Goal: Information Seeking & Learning: Learn about a topic

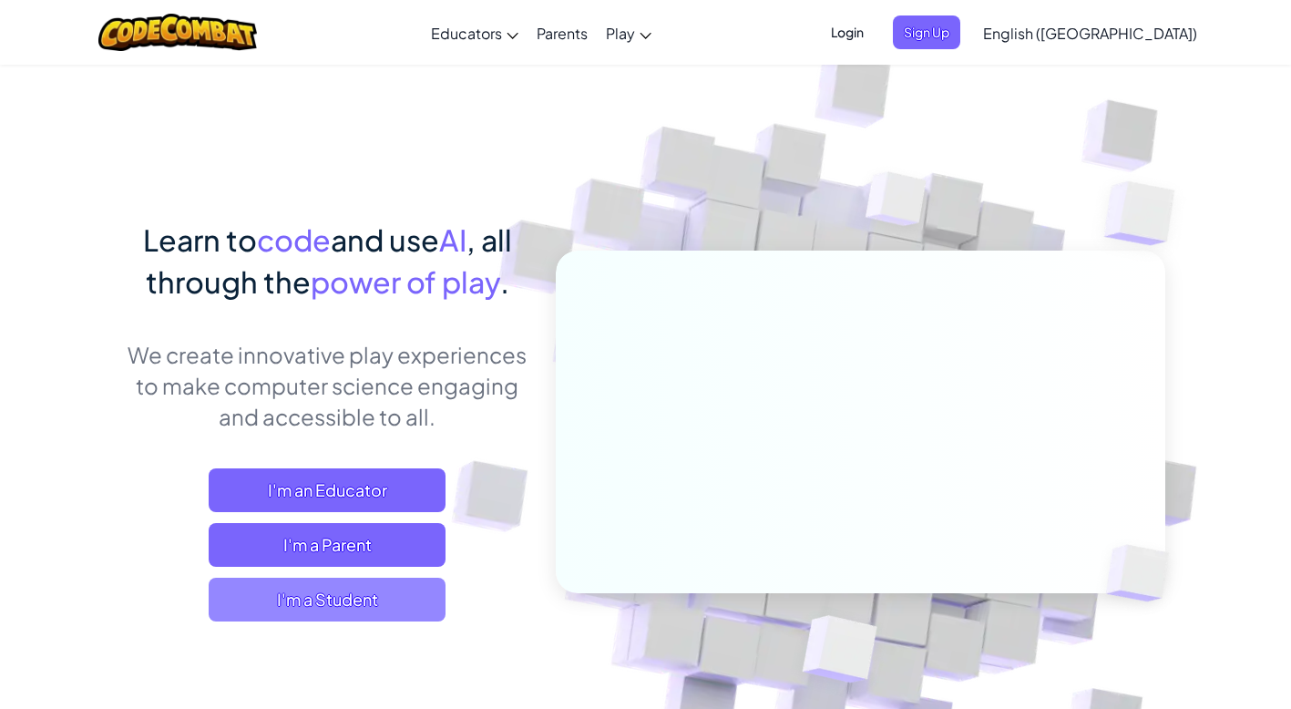
click at [368, 589] on span "I'm a Student" at bounding box center [327, 599] width 237 height 44
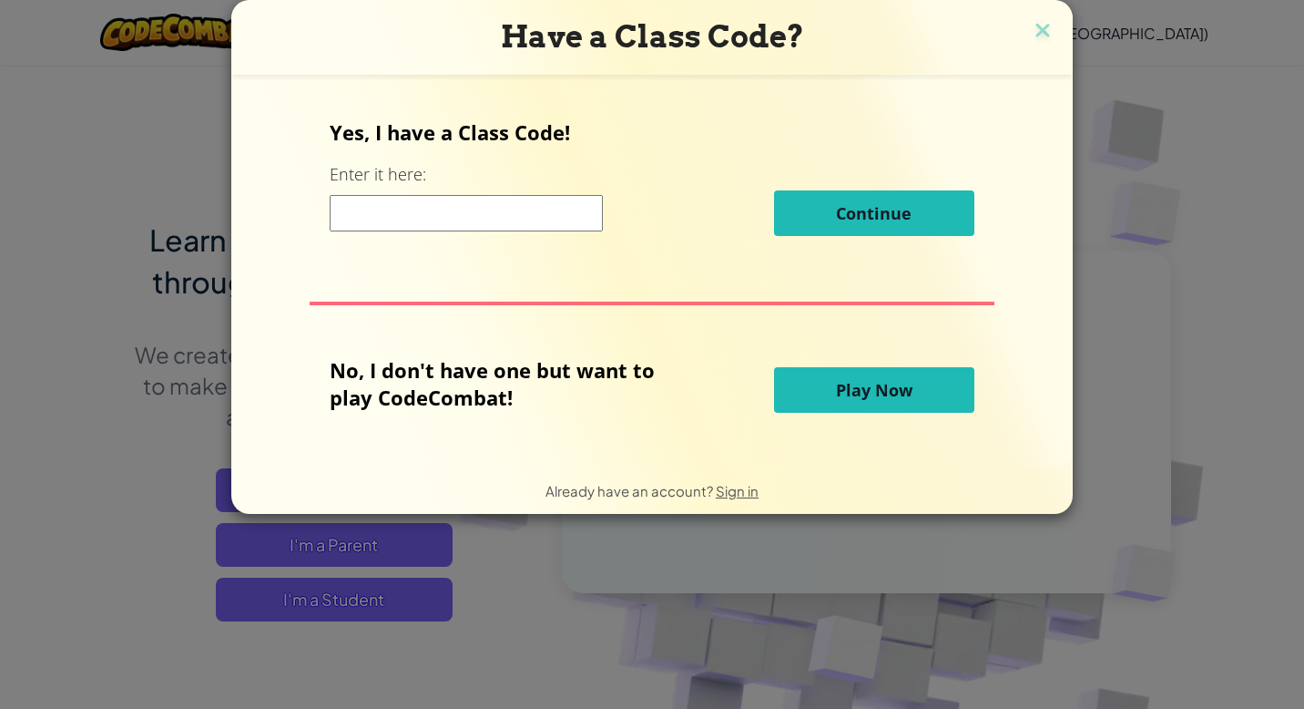
click at [917, 389] on button "Play Now" at bounding box center [874, 390] width 200 height 46
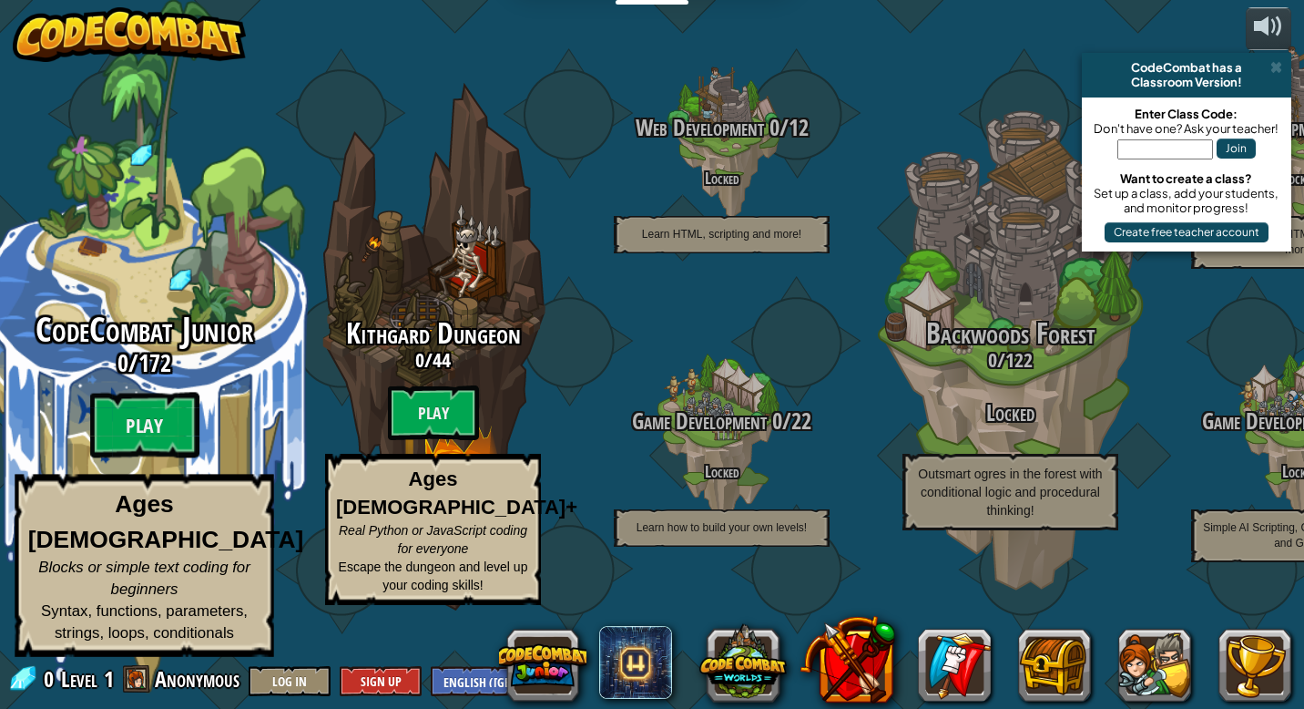
click at [208, 353] on span "CodeCombat Junior" at bounding box center [145, 329] width 218 height 47
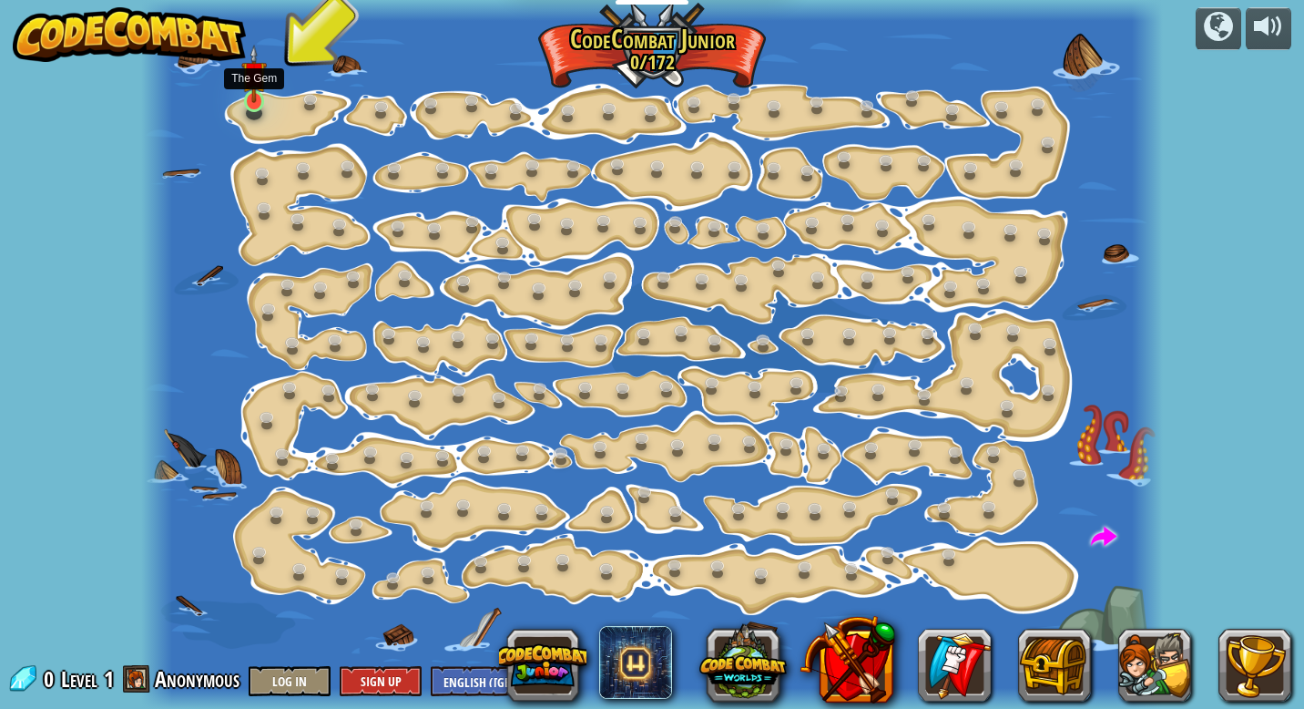
click at [263, 102] on img at bounding box center [254, 74] width 26 height 58
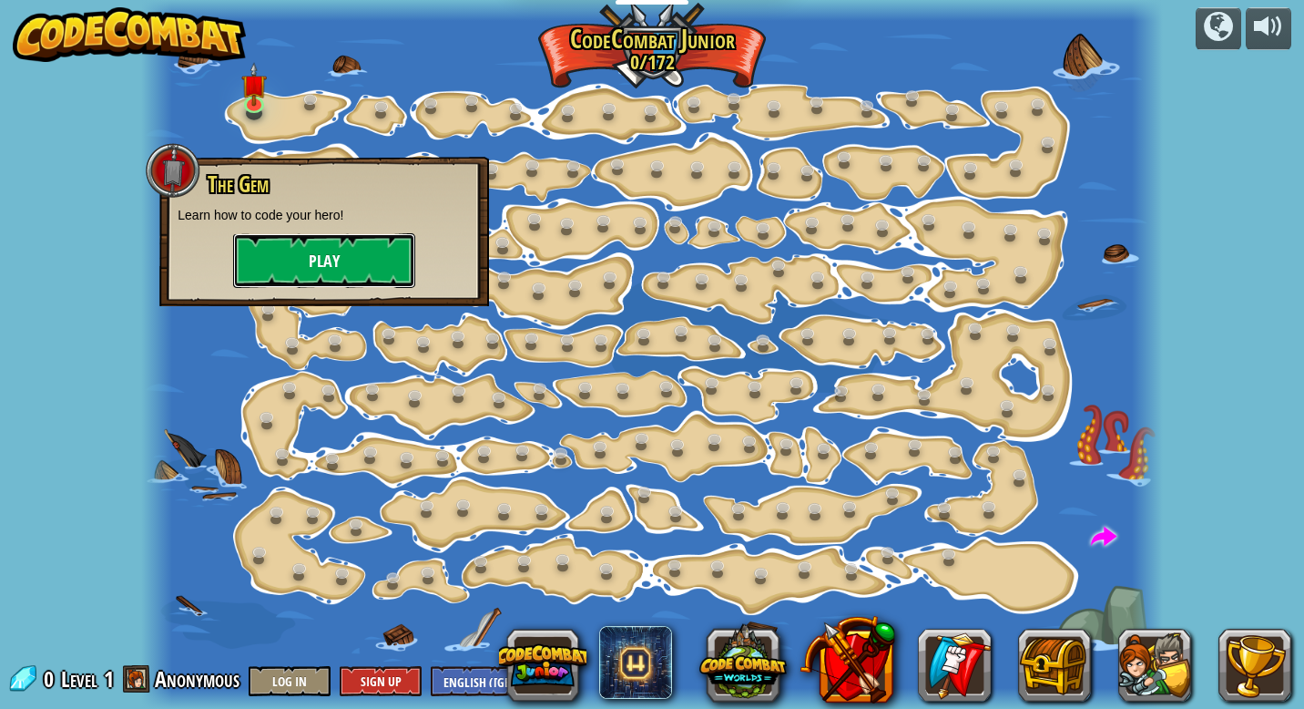
click at [311, 260] on button "Play" at bounding box center [324, 260] width 182 height 55
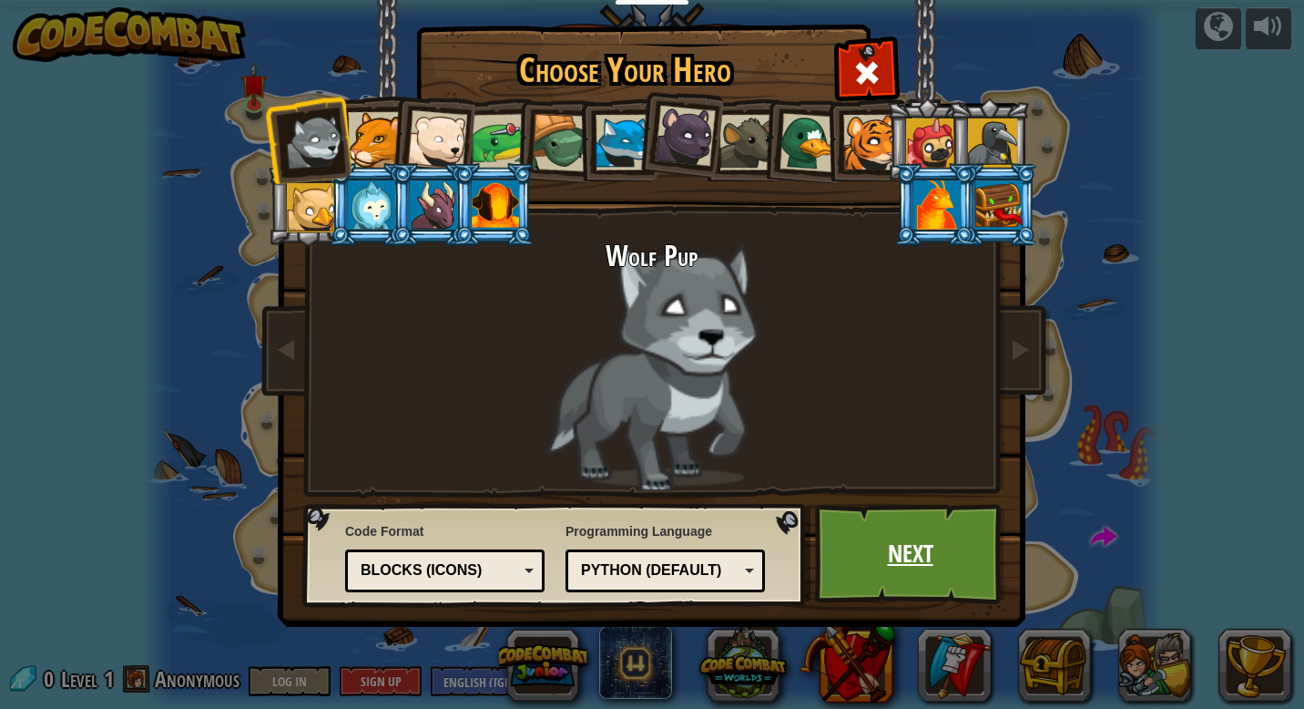
click at [933, 559] on link "Next" at bounding box center [910, 554] width 190 height 100
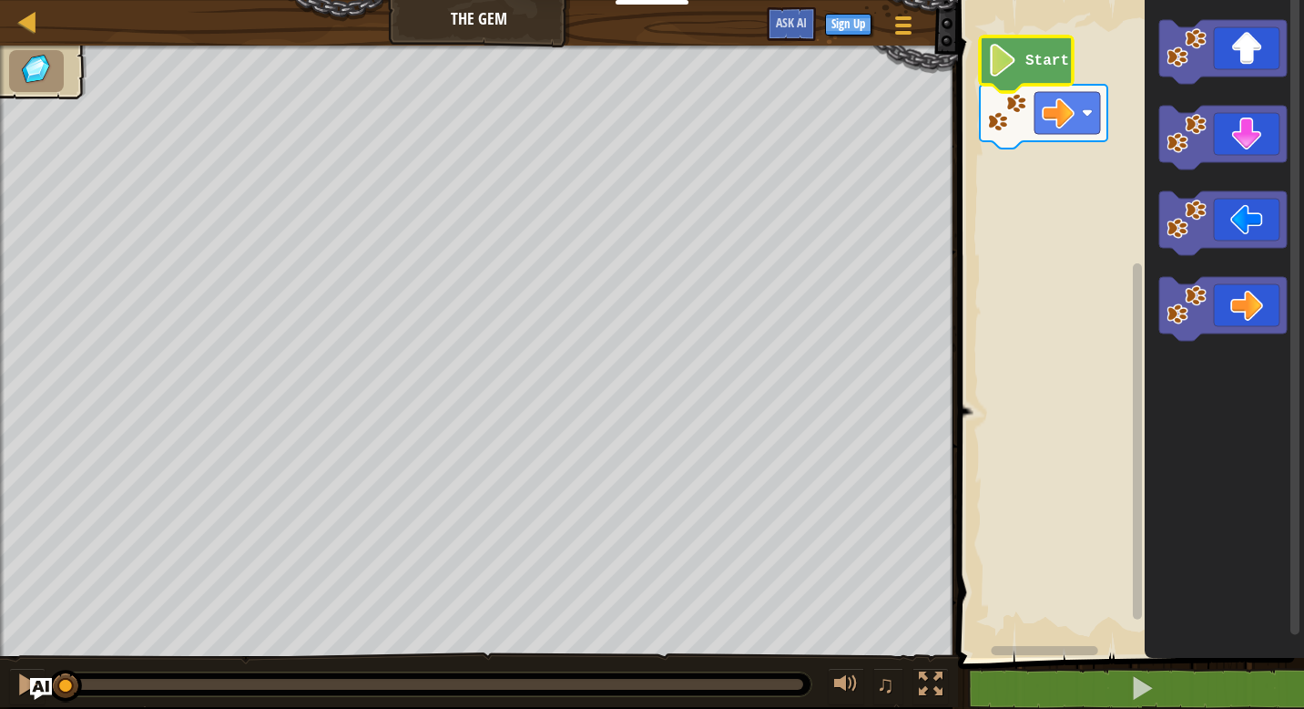
click at [1006, 64] on image "Blockly Workspace" at bounding box center [1002, 60] width 31 height 33
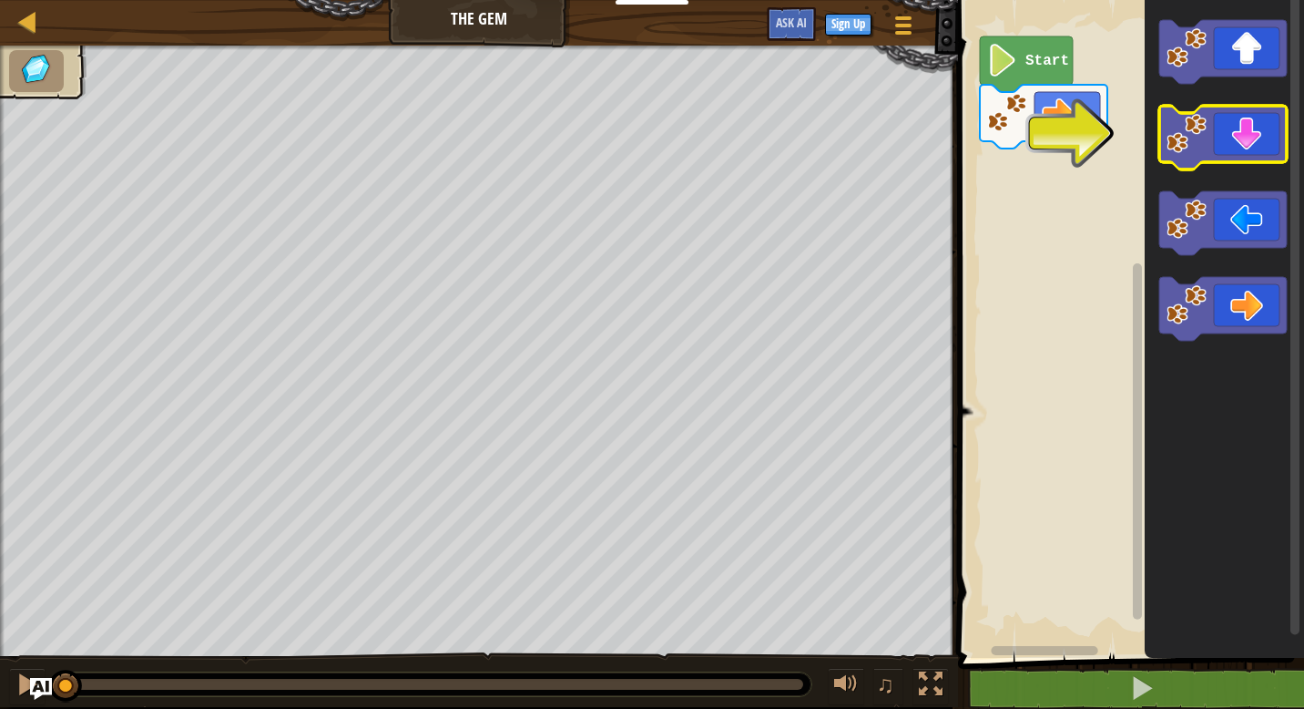
click at [1220, 140] on icon "Blockly Workspace" at bounding box center [1223, 138] width 128 height 64
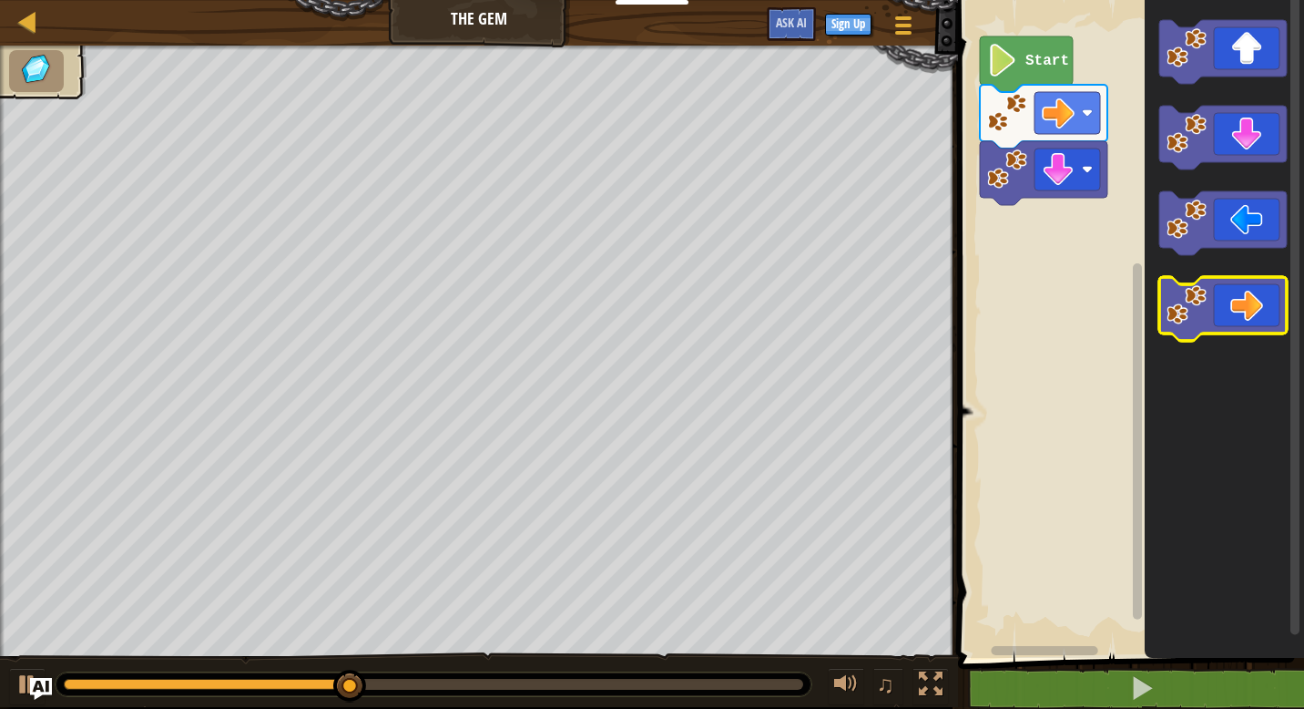
click at [1209, 313] on icon "Blockly Workspace" at bounding box center [1223, 309] width 128 height 64
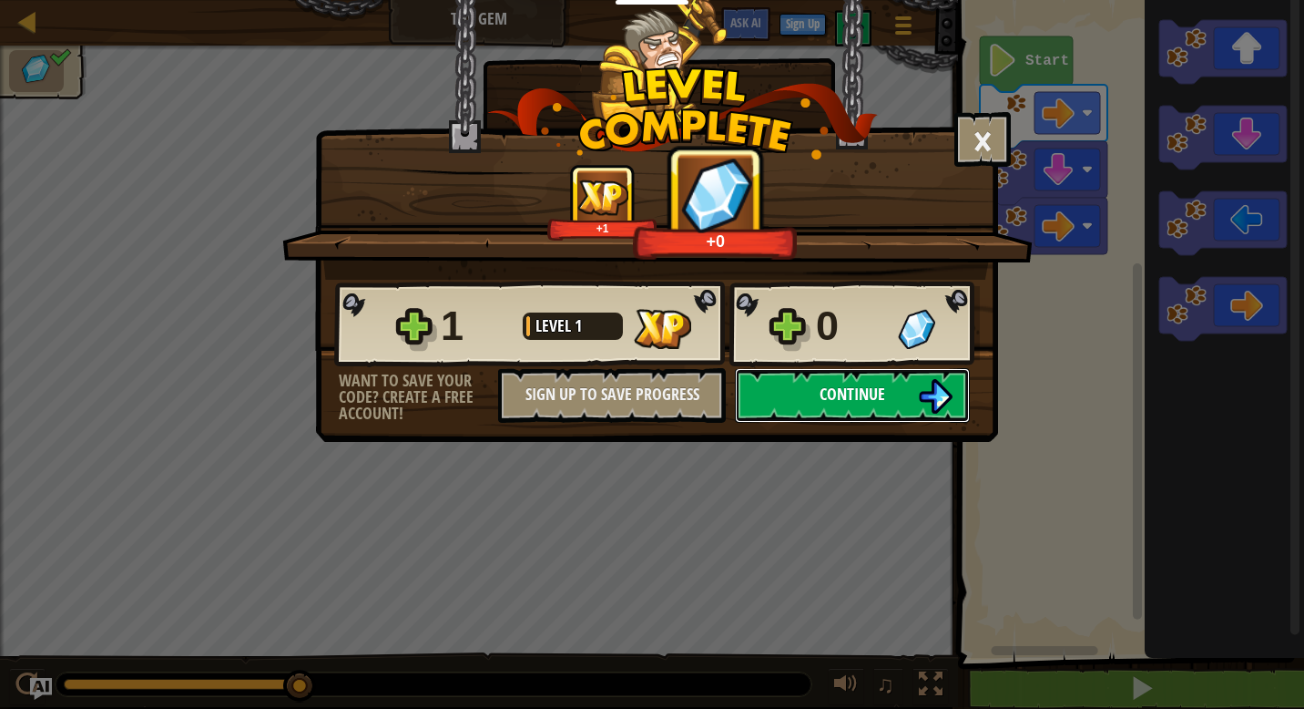
click at [876, 384] on span "Continue" at bounding box center [853, 394] width 66 height 23
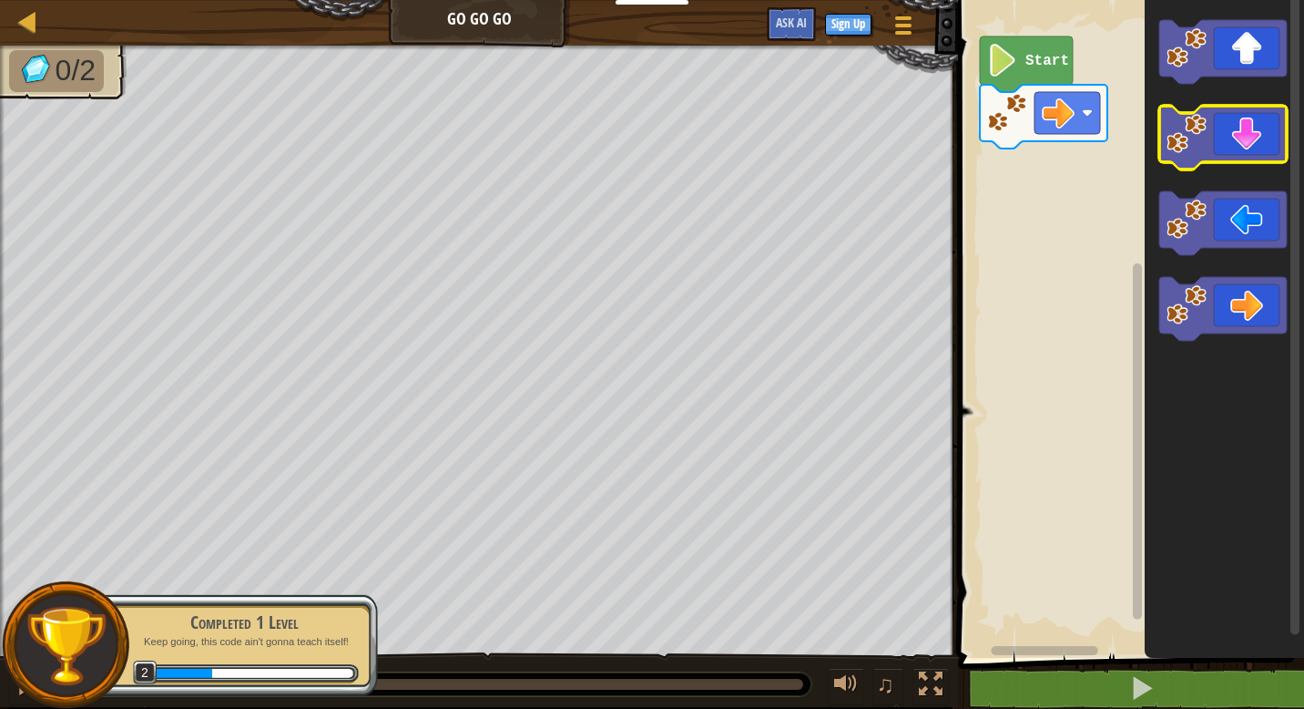
click at [1199, 147] on image "Blockly Workspace" at bounding box center [1187, 134] width 40 height 40
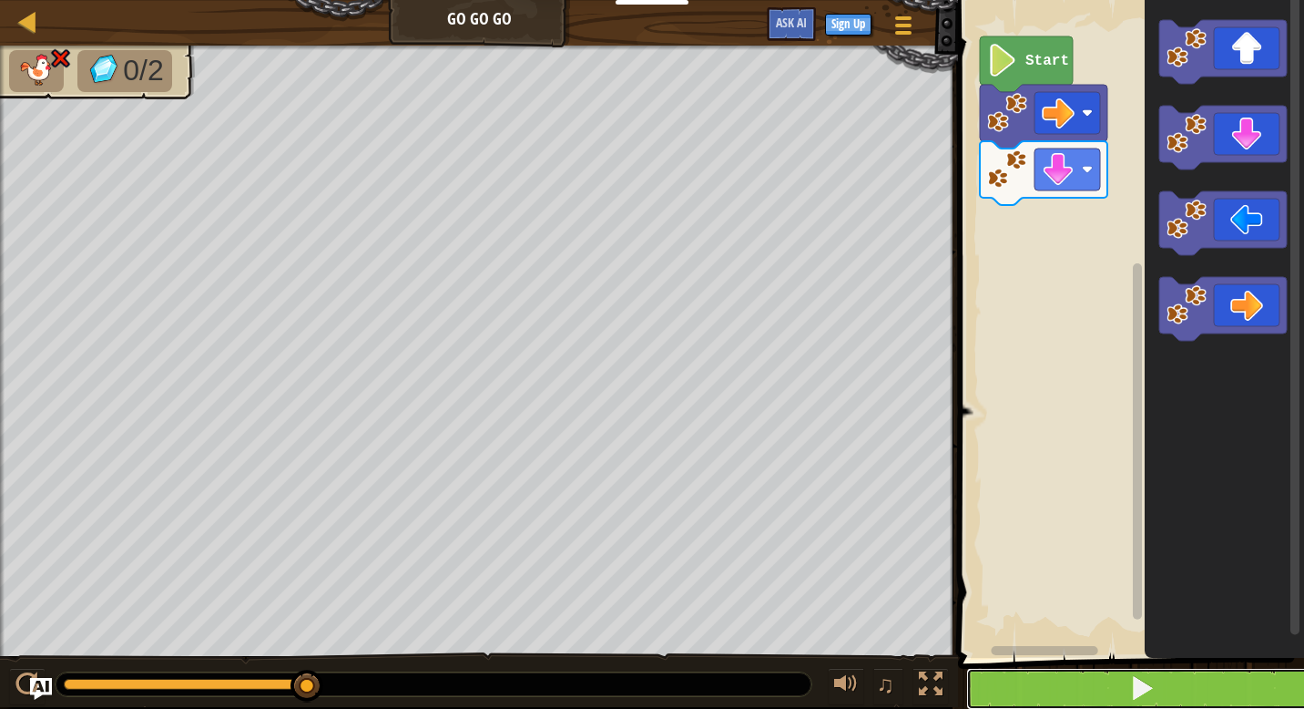
click at [1098, 687] on button at bounding box center [1142, 689] width 352 height 42
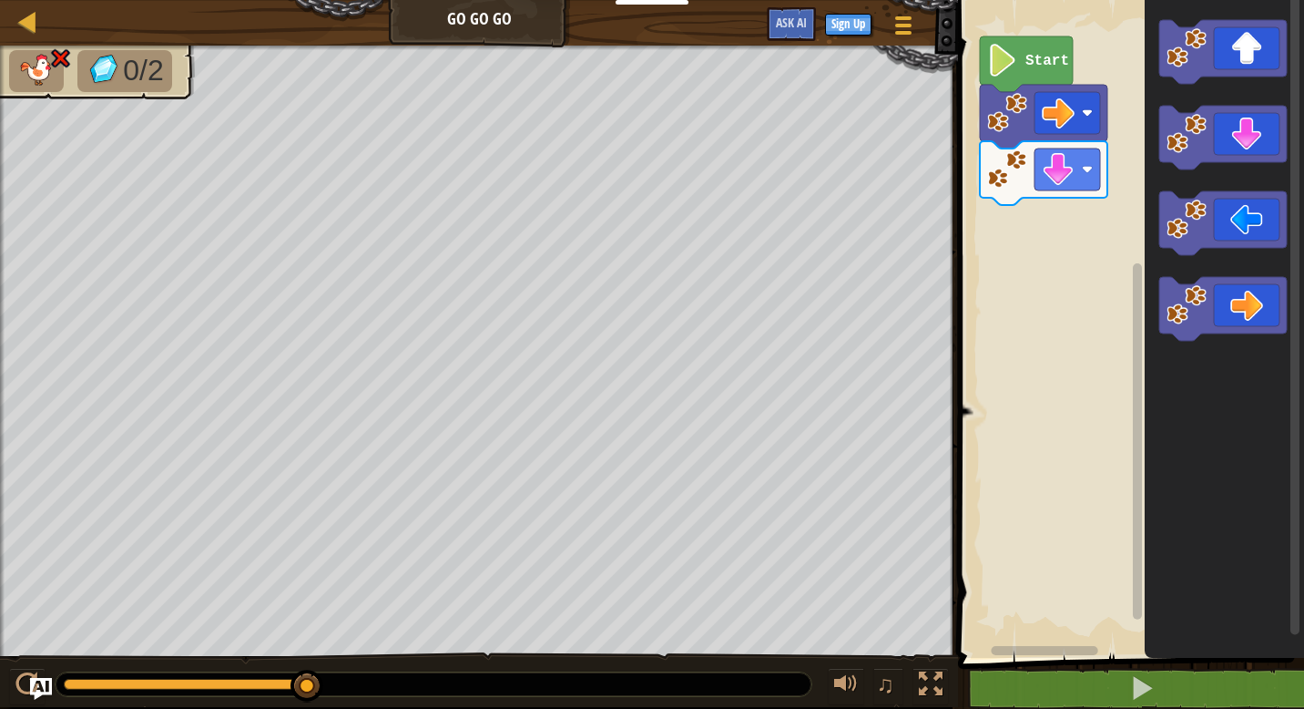
click at [1009, 85] on icon "Blockly Workspace" at bounding box center [1026, 64] width 93 height 56
click at [40, 10] on link "Map" at bounding box center [40, 22] width 9 height 25
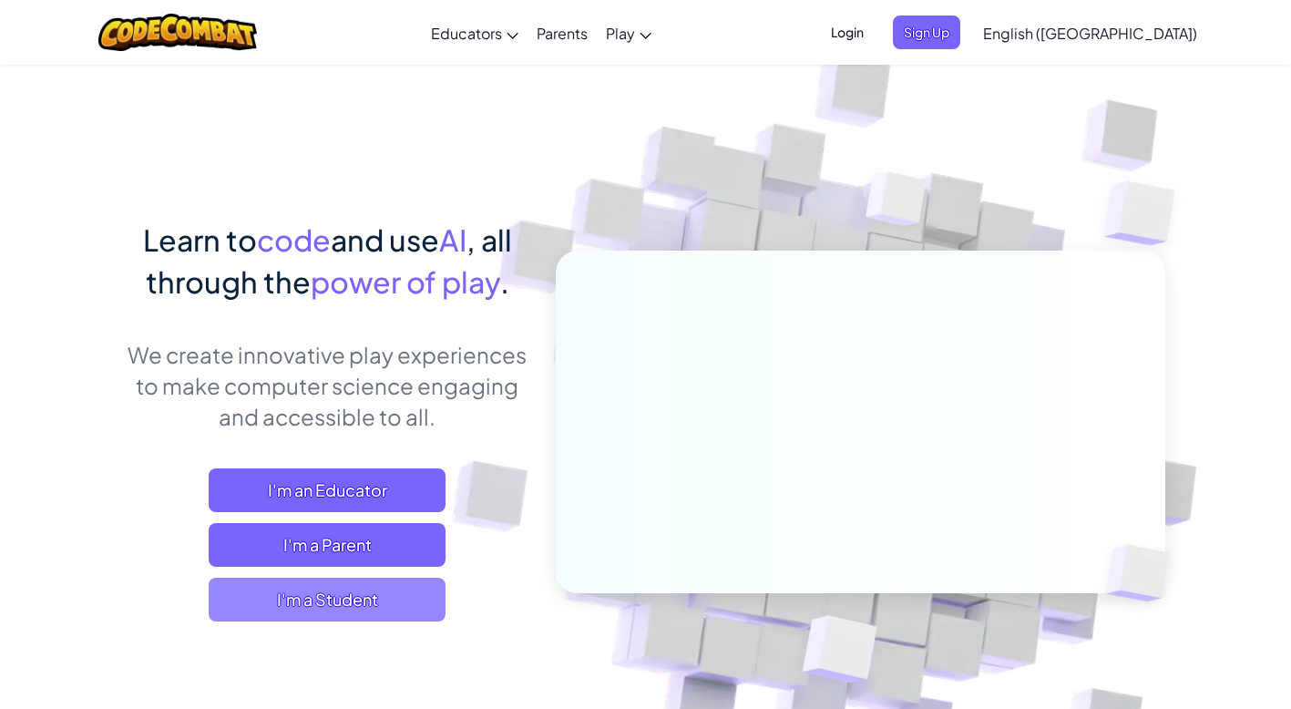
click at [336, 609] on span "I'm a Student" at bounding box center [327, 599] width 237 height 44
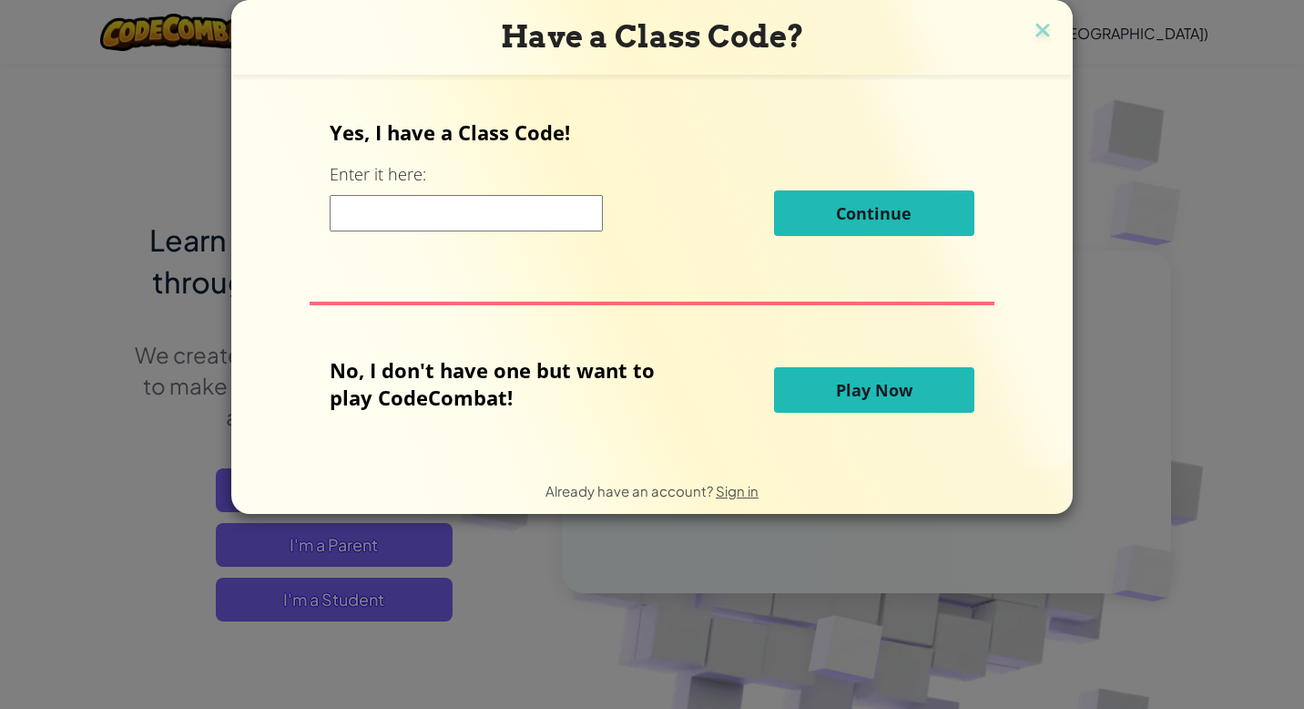
click at [854, 402] on button "Play Now" at bounding box center [874, 390] width 200 height 46
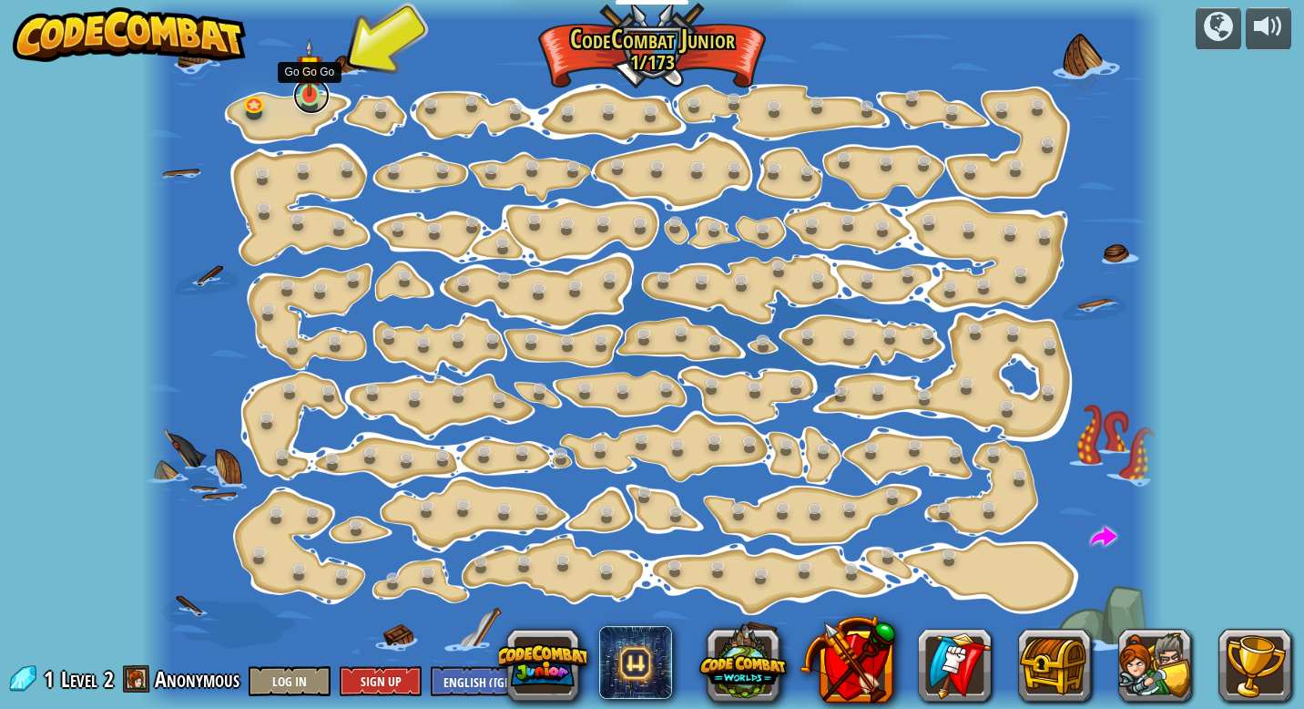
click at [310, 102] on link at bounding box center [311, 95] width 36 height 36
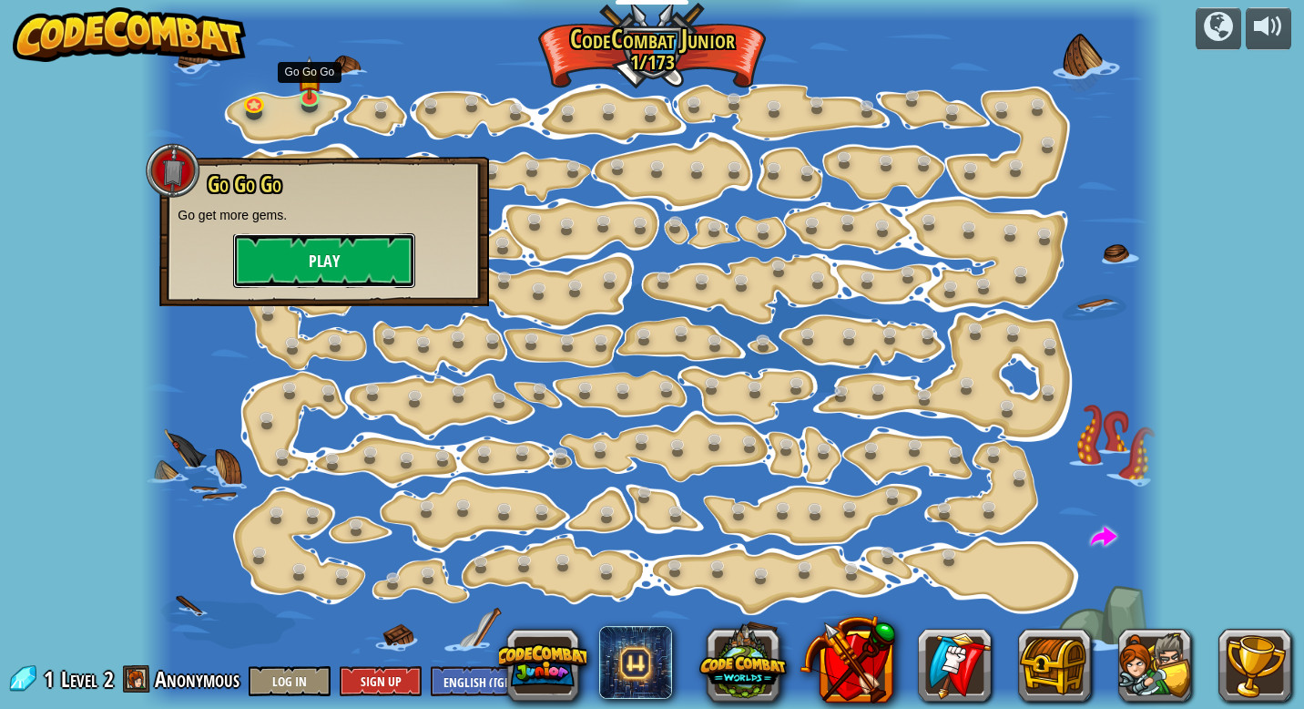
click at [331, 276] on button "Play" at bounding box center [324, 260] width 182 height 55
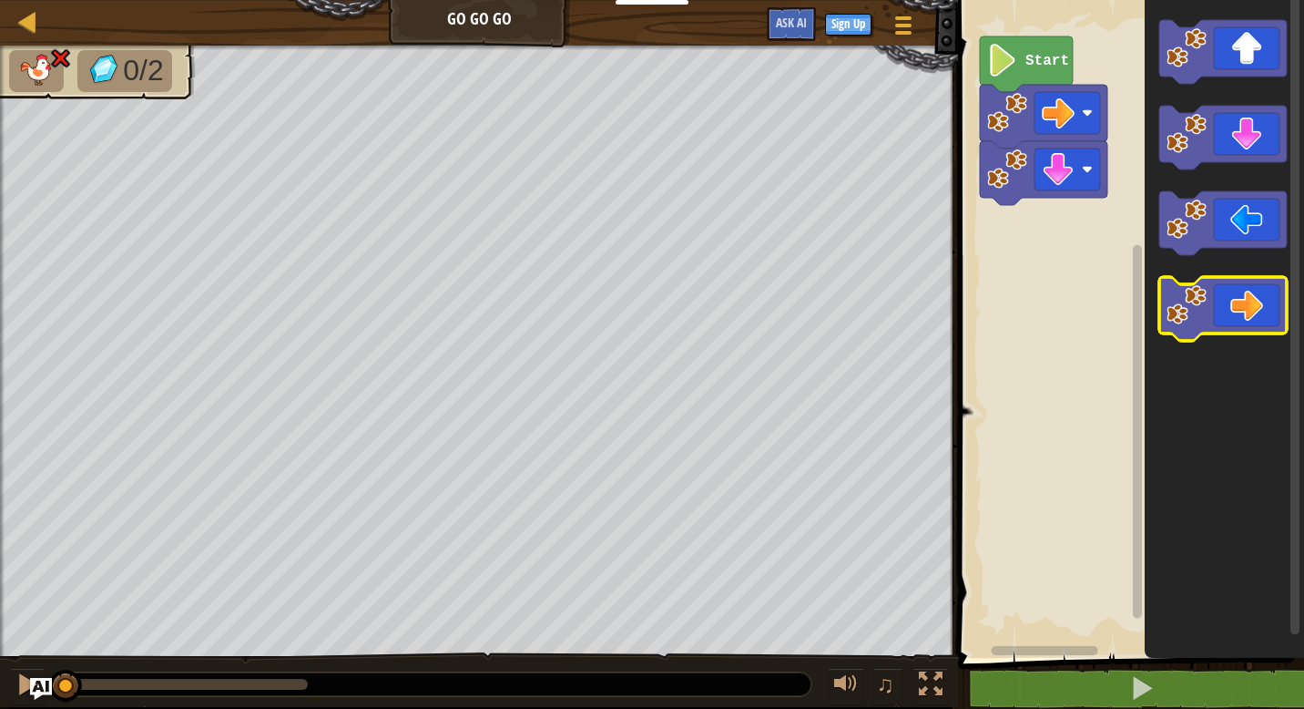
click at [1217, 307] on icon "Blockly Workspace" at bounding box center [1223, 309] width 128 height 64
